Goal: Task Accomplishment & Management: Complete application form

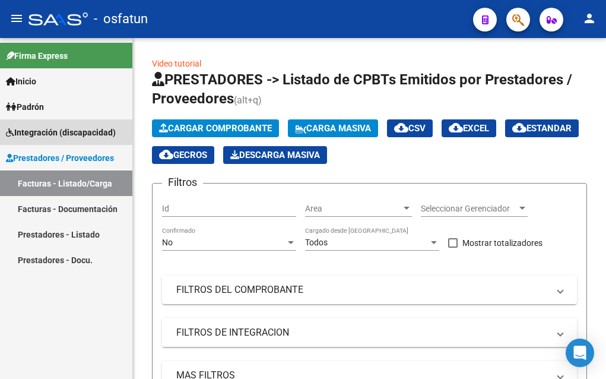
click at [35, 131] on span "Integración (discapacidad)" at bounding box center [61, 132] width 110 height 13
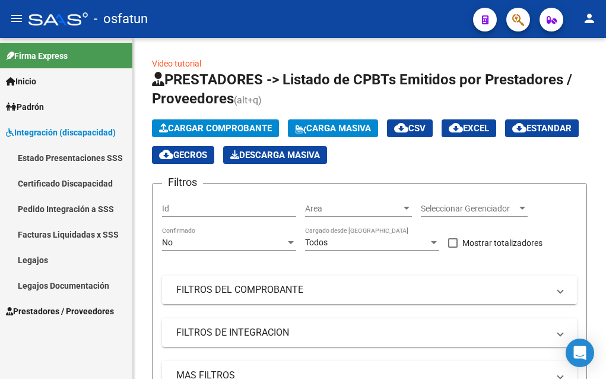
click at [42, 257] on link "Legajos" at bounding box center [66, 260] width 132 height 26
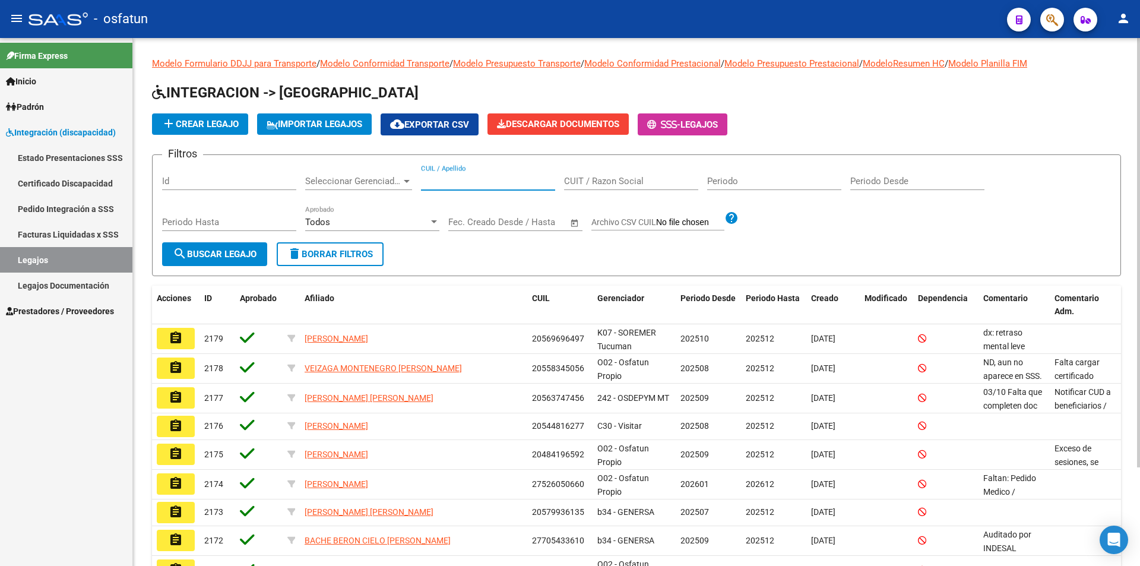
click at [469, 176] on input "CUIL / Apellido" at bounding box center [488, 181] width 134 height 11
type input "villa [PERSON_NAME]"
click at [218, 260] on button "search Buscar Legajo" at bounding box center [214, 254] width 105 height 24
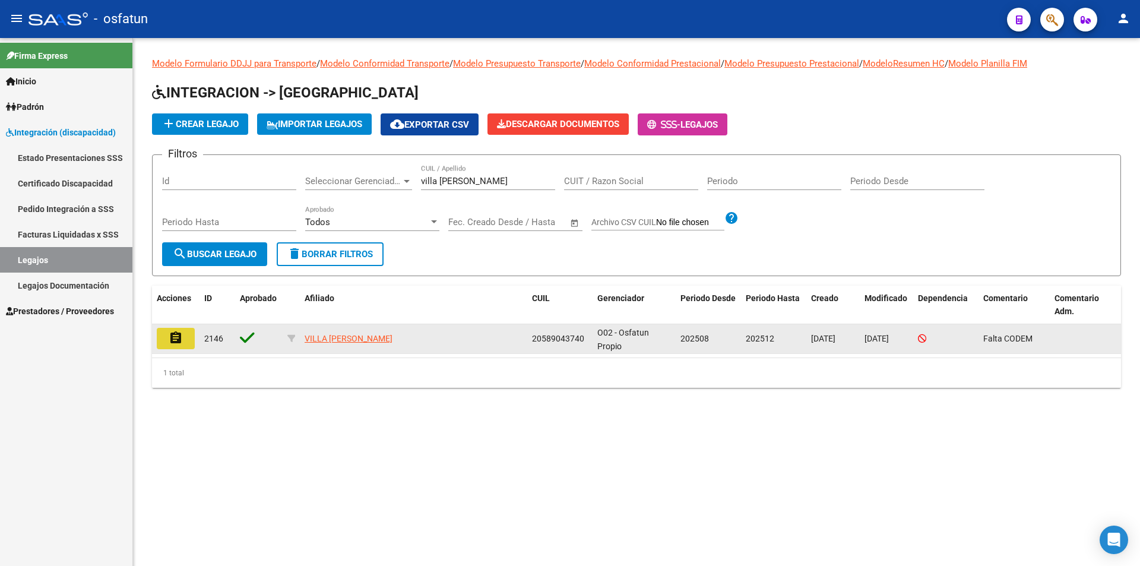
click at [175, 339] on mat-icon "assignment" at bounding box center [176, 338] width 14 height 14
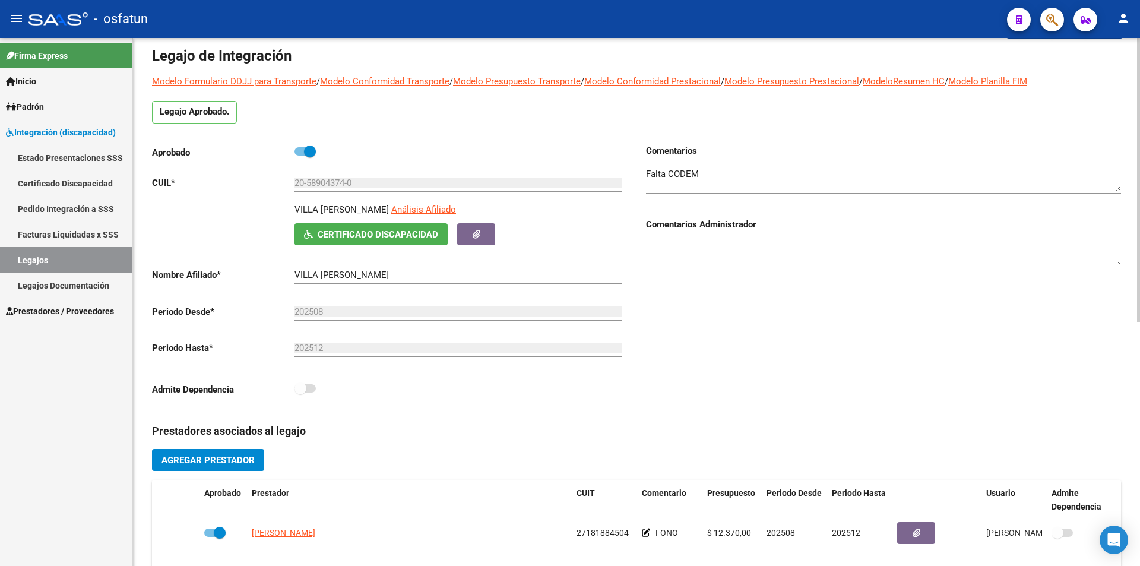
scroll to position [297, 0]
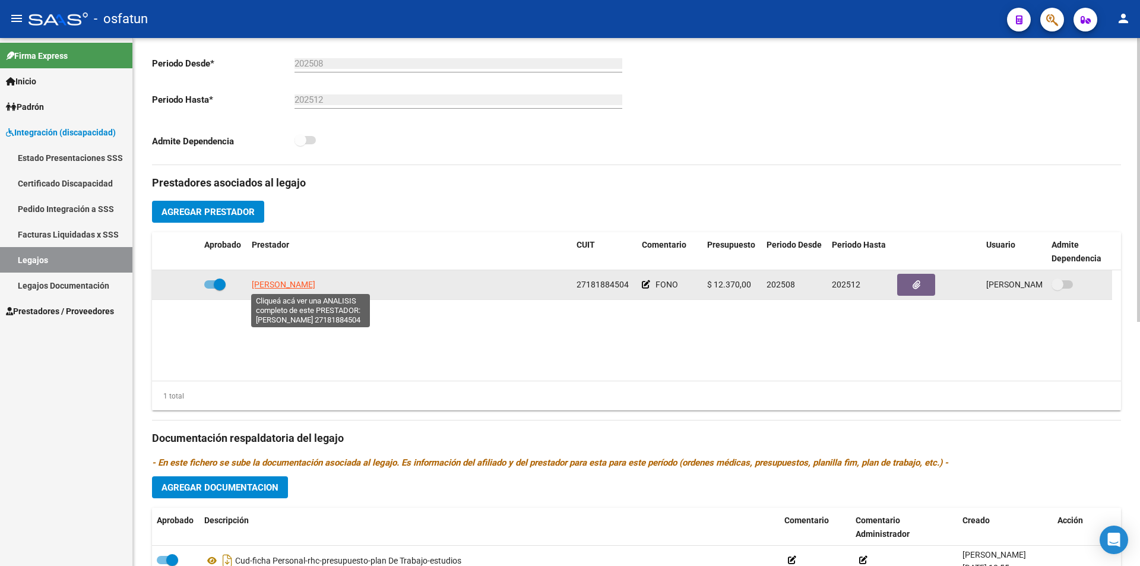
click at [314, 284] on span "[PERSON_NAME]" at bounding box center [284, 285] width 64 height 10
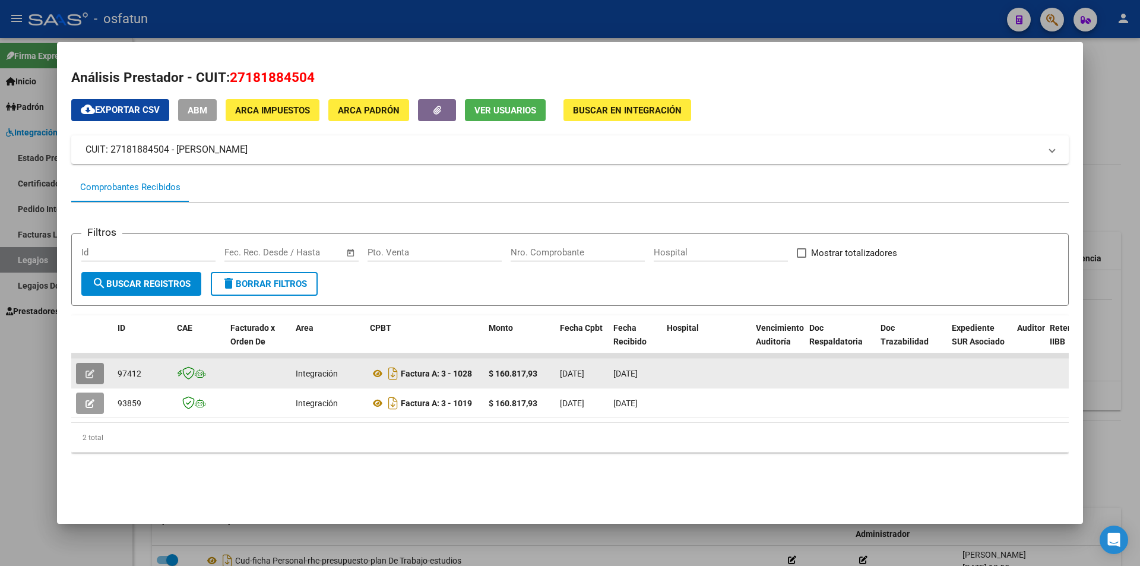
click at [89, 374] on icon "button" at bounding box center [90, 373] width 9 height 9
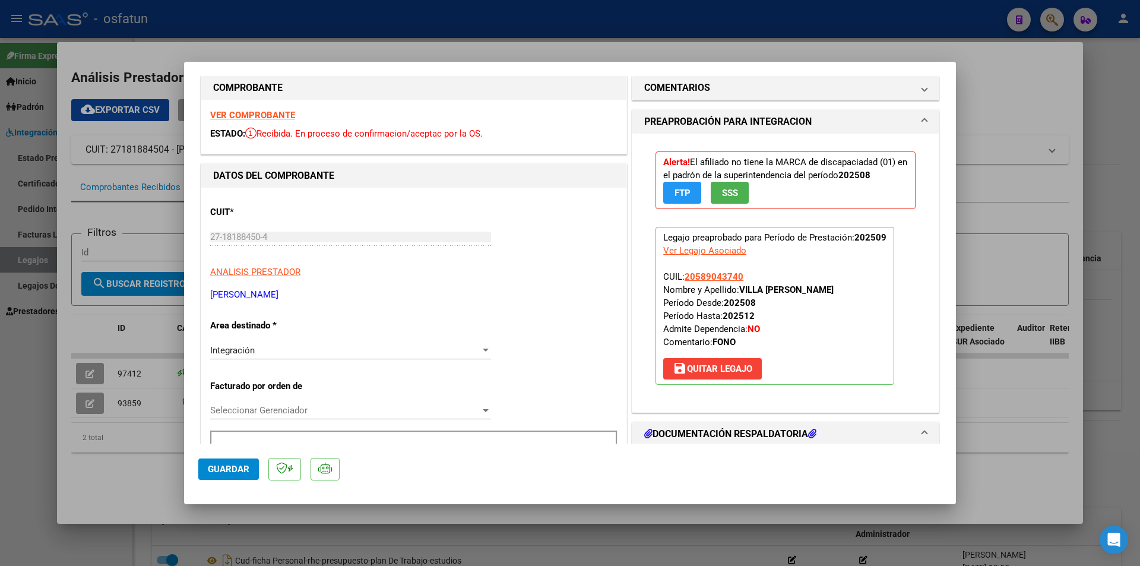
scroll to position [0, 0]
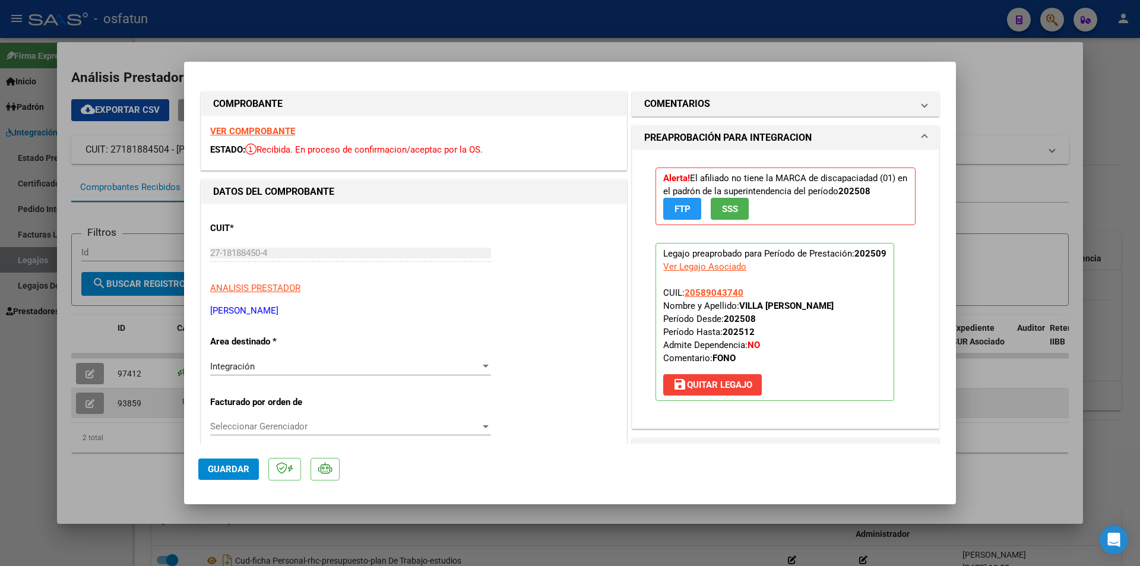
click at [93, 378] on div at bounding box center [570, 283] width 1140 height 566
type input "$ 0,00"
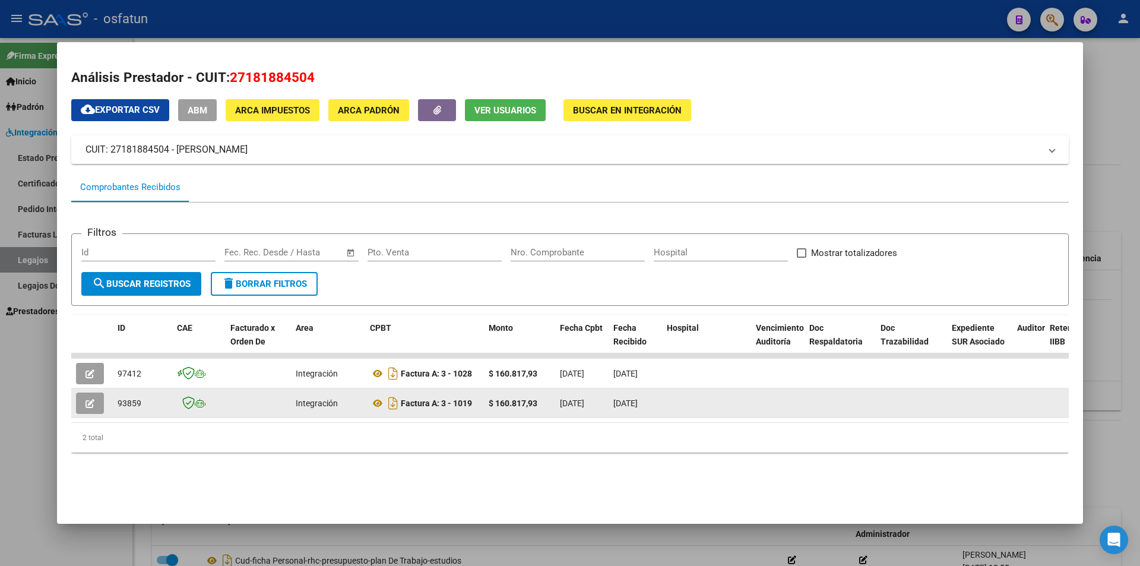
click at [90, 378] on icon "button" at bounding box center [90, 403] width 9 height 9
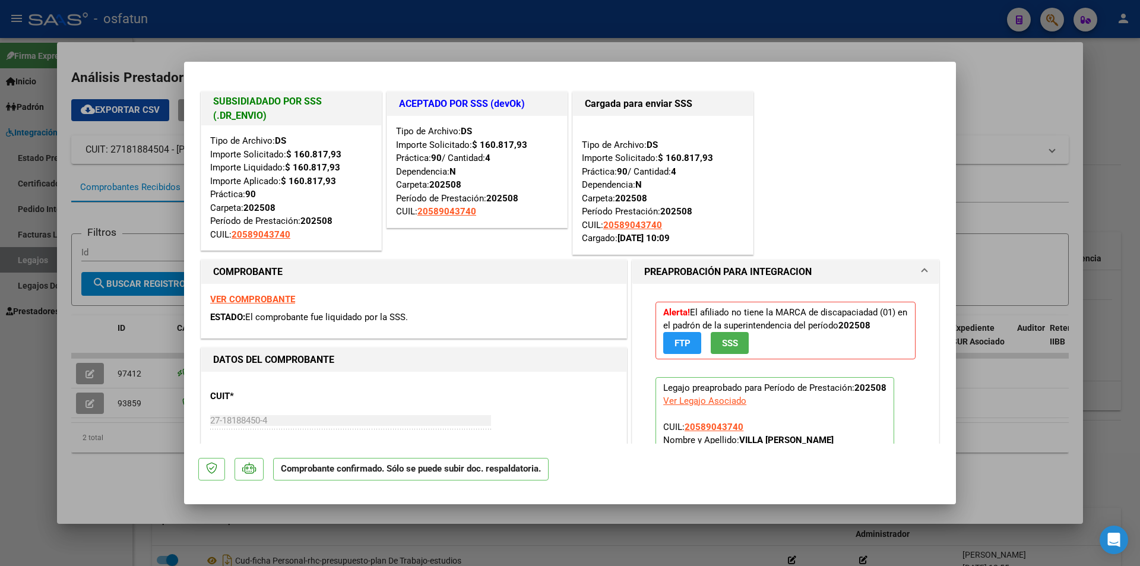
click at [249, 298] on strong "VER COMPROBANTE" at bounding box center [252, 299] width 85 height 11
drag, startPoint x: 125, startPoint y: 500, endPoint x: 128, endPoint y: 491, distance: 9.2
click at [125, 378] on div at bounding box center [570, 283] width 1140 height 566
type input "$ 0,00"
